Goal: Check status: Check status

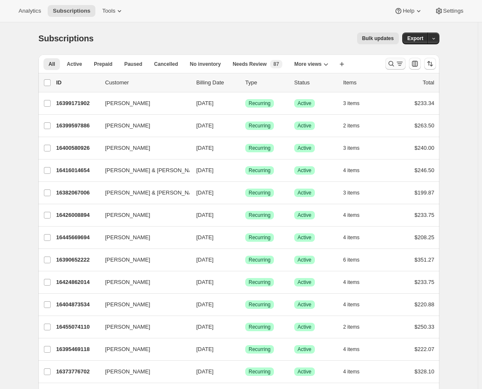
click at [394, 64] on icon "Search and filter results" at bounding box center [391, 63] width 8 height 8
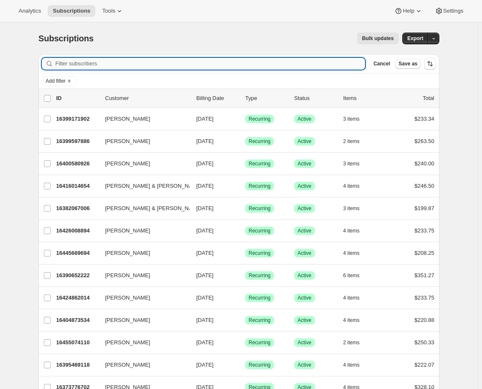
click at [170, 62] on input "Filter subscribers" at bounding box center [210, 64] width 310 height 12
click at [78, 65] on input "Filter subscribers" at bounding box center [210, 64] width 310 height 12
click at [92, 65] on input "Filter subscribers" at bounding box center [210, 64] width 310 height 12
paste input "16372400446"
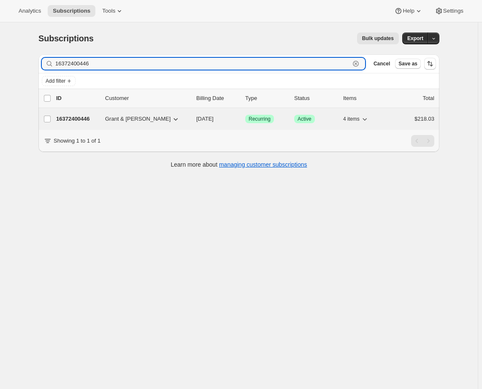
type input "16372400446"
click at [82, 115] on p "16372400446" at bounding box center [77, 119] width 42 height 8
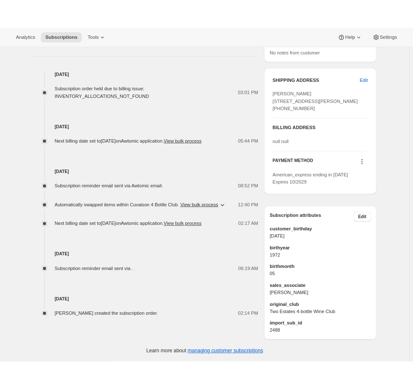
scroll to position [434, 0]
